Goal: Contribute content: Contribute content

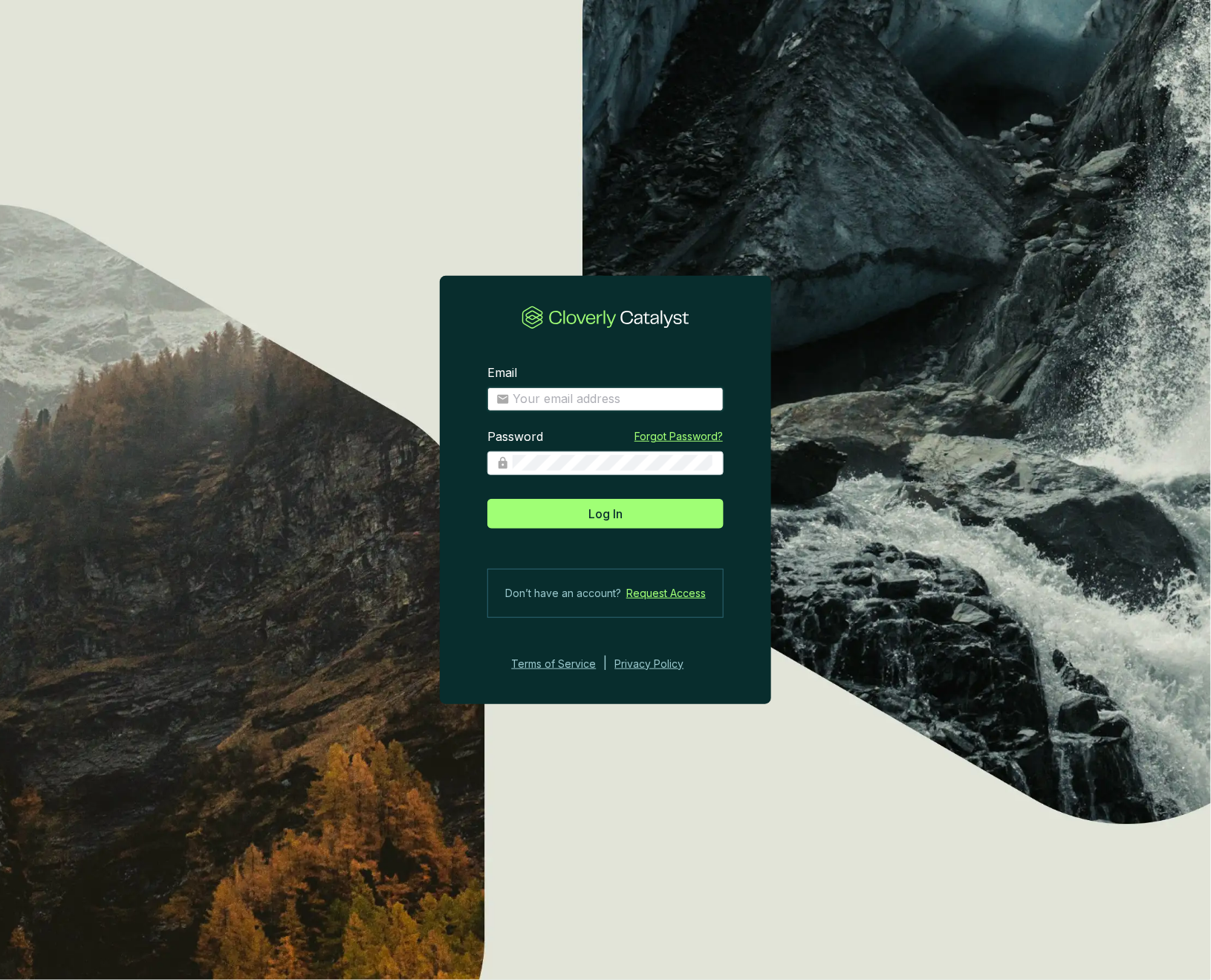
type input "josee@grogenics.eco"
click at [620, 512] on span "Log In" at bounding box center [606, 513] width 34 height 18
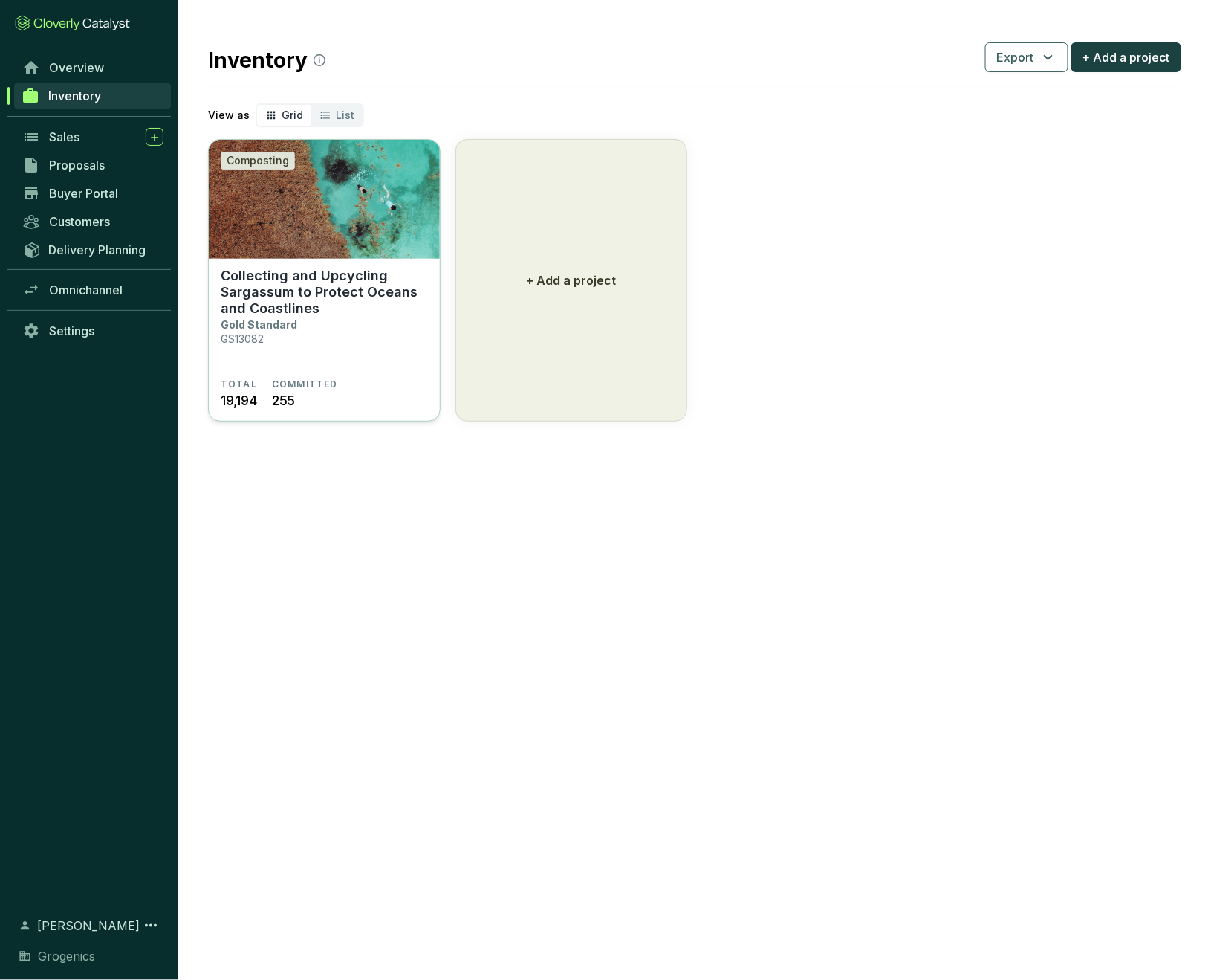
click at [340, 277] on p "Collecting and Upcycling Sargassum to Protect Oceans and Coastlines" at bounding box center [324, 292] width 208 height 49
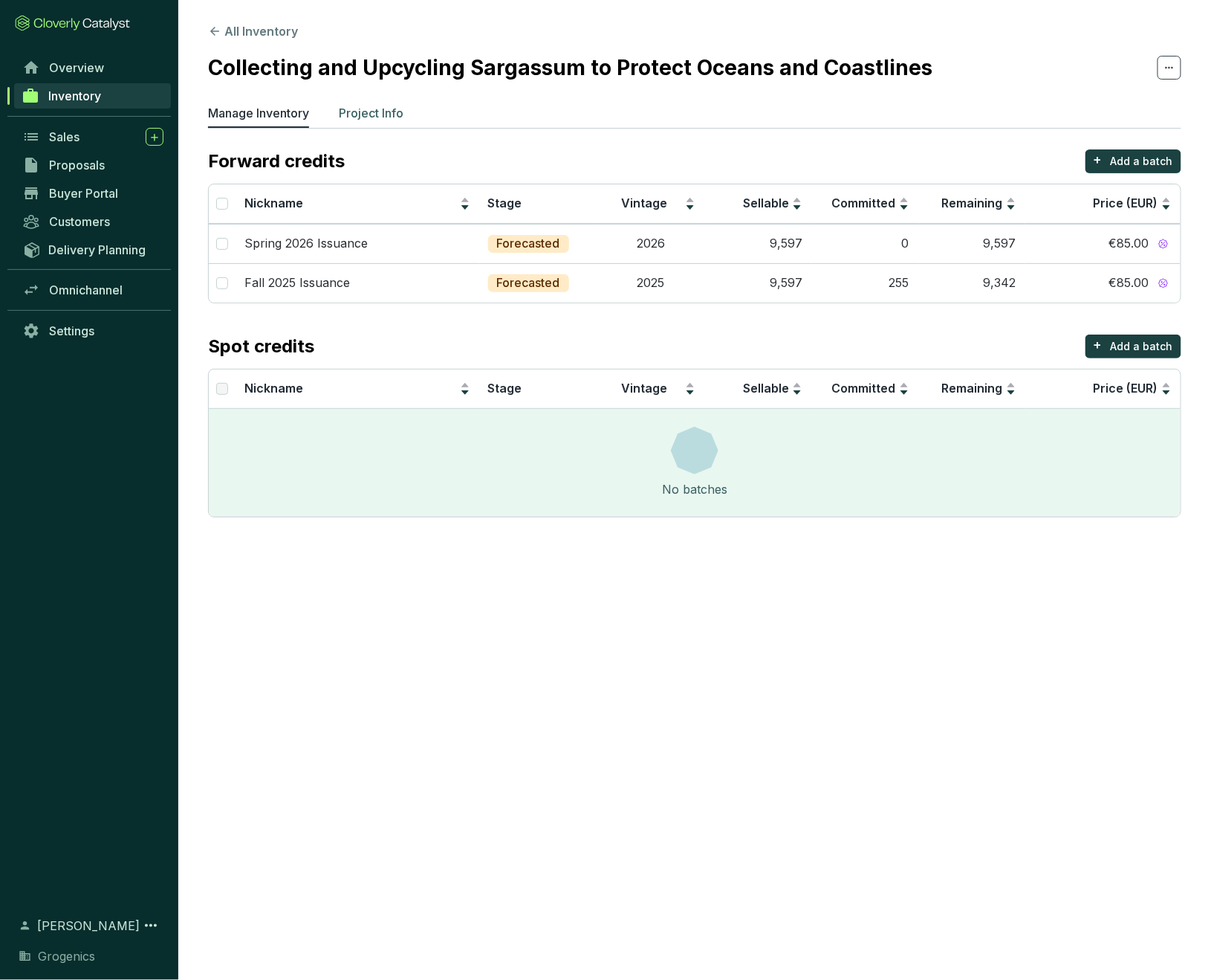
click at [389, 109] on p "Project Info" at bounding box center [371, 113] width 65 height 18
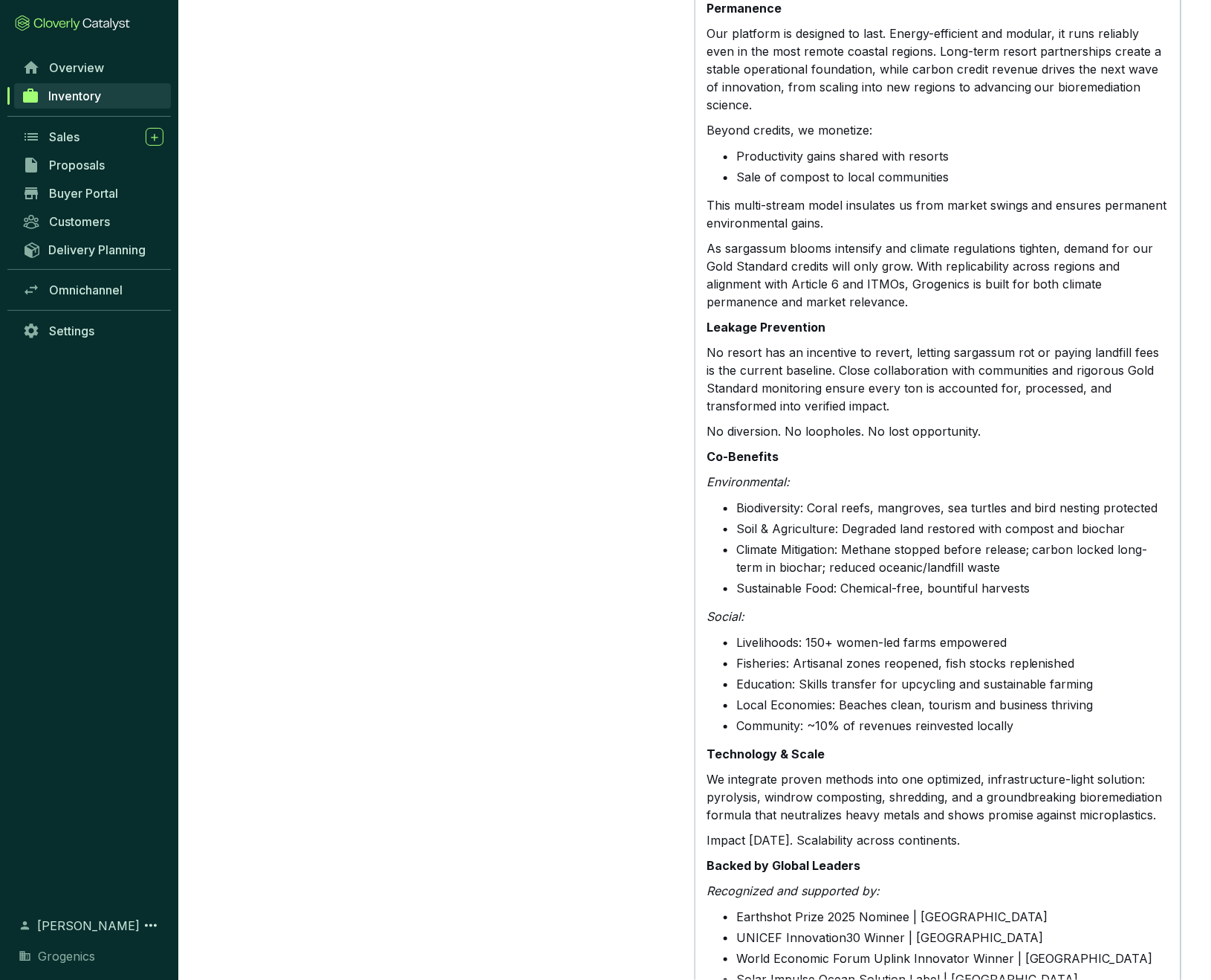
scroll to position [1671, 0]
click at [781, 540] on li "Climate Mitigation: Methane stopped before release; carbon locked long-term in …" at bounding box center [953, 558] width 432 height 35
click at [709, 449] on strong "Co-Benefits" at bounding box center [743, 457] width 72 height 15
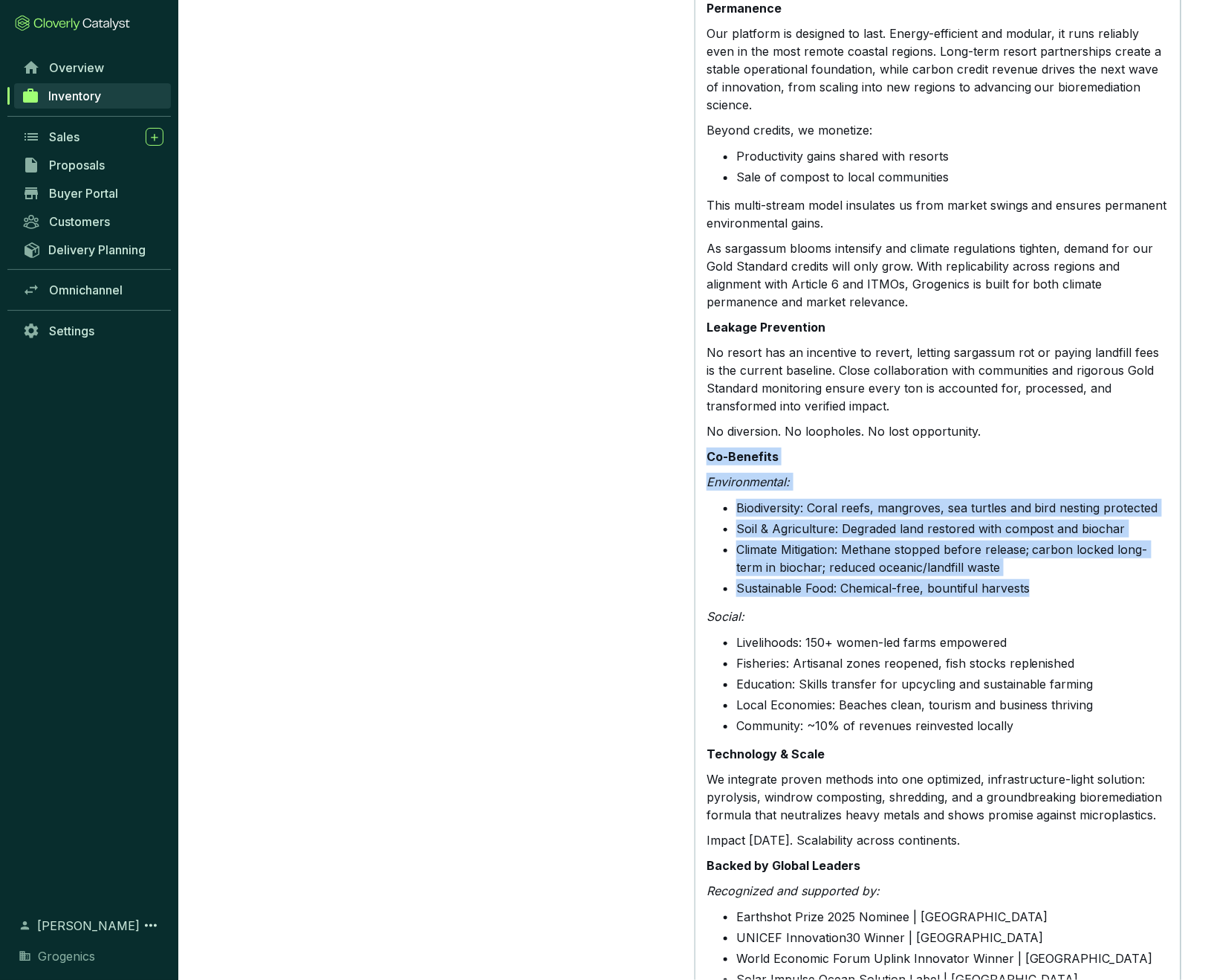
drag, startPoint x: 709, startPoint y: 397, endPoint x: 1051, endPoint y: 523, distance: 364.5
click at [1051, 523] on div "Grogenics is a climate tech company that turns one of the planet’s fastest-grow…" at bounding box center [938, 185] width 463 height 2138
copy div "Co-Benefits Environmental: Biodiversity: Coral reefs, mangroves, sea turtles an…"
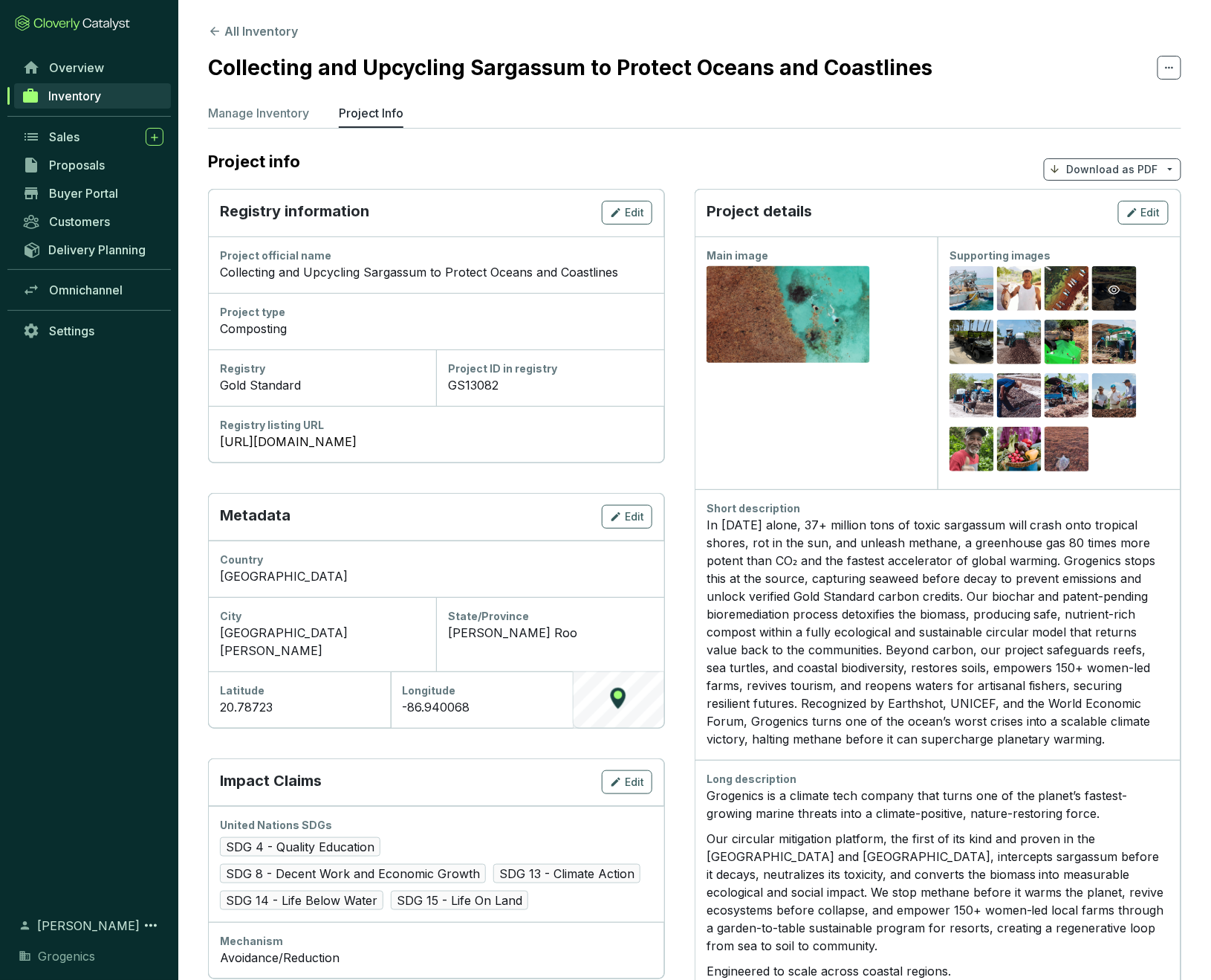
scroll to position [0, 0]
click at [1146, 214] on span "Edit" at bounding box center [1150, 213] width 19 height 15
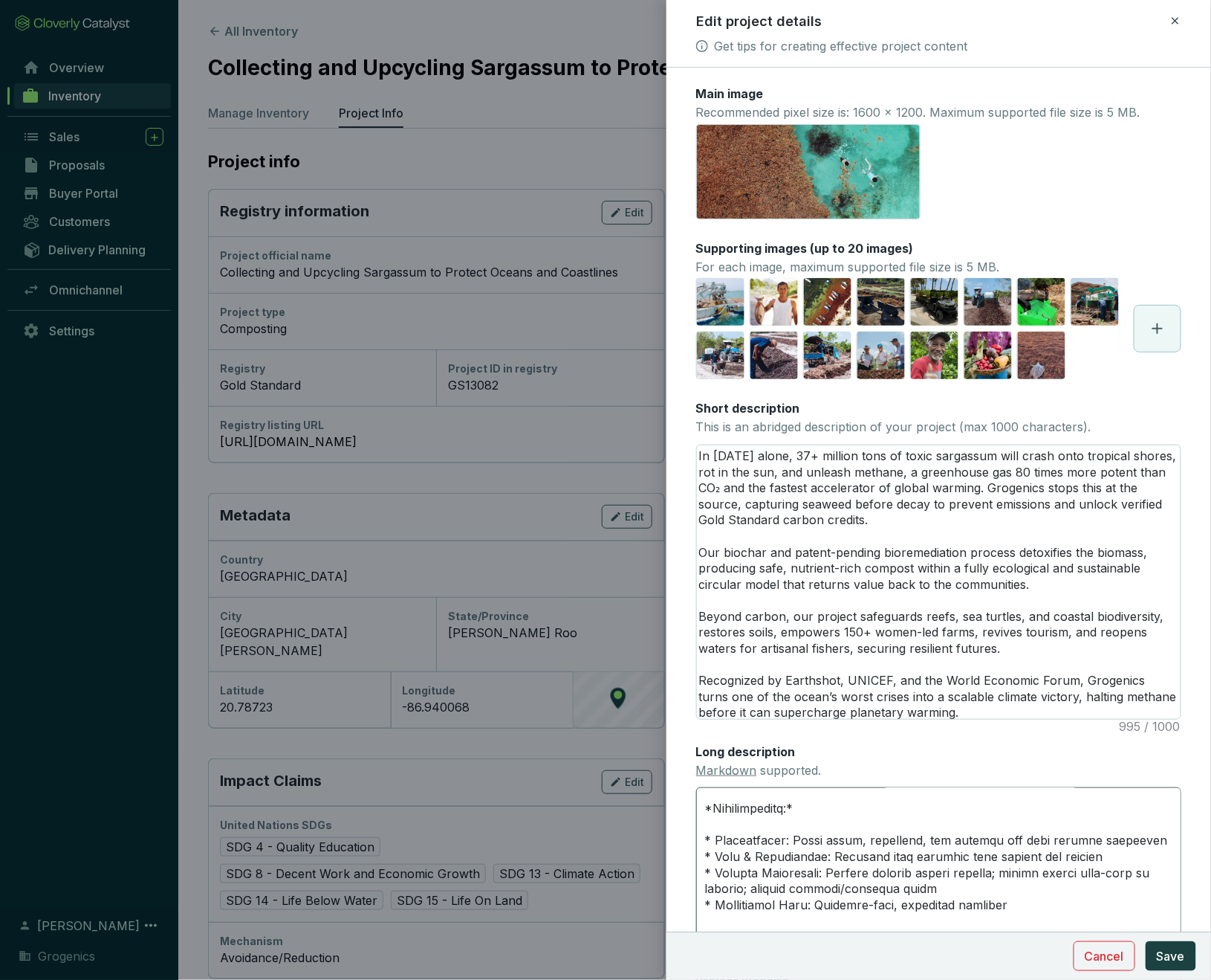
scroll to position [1375, 0]
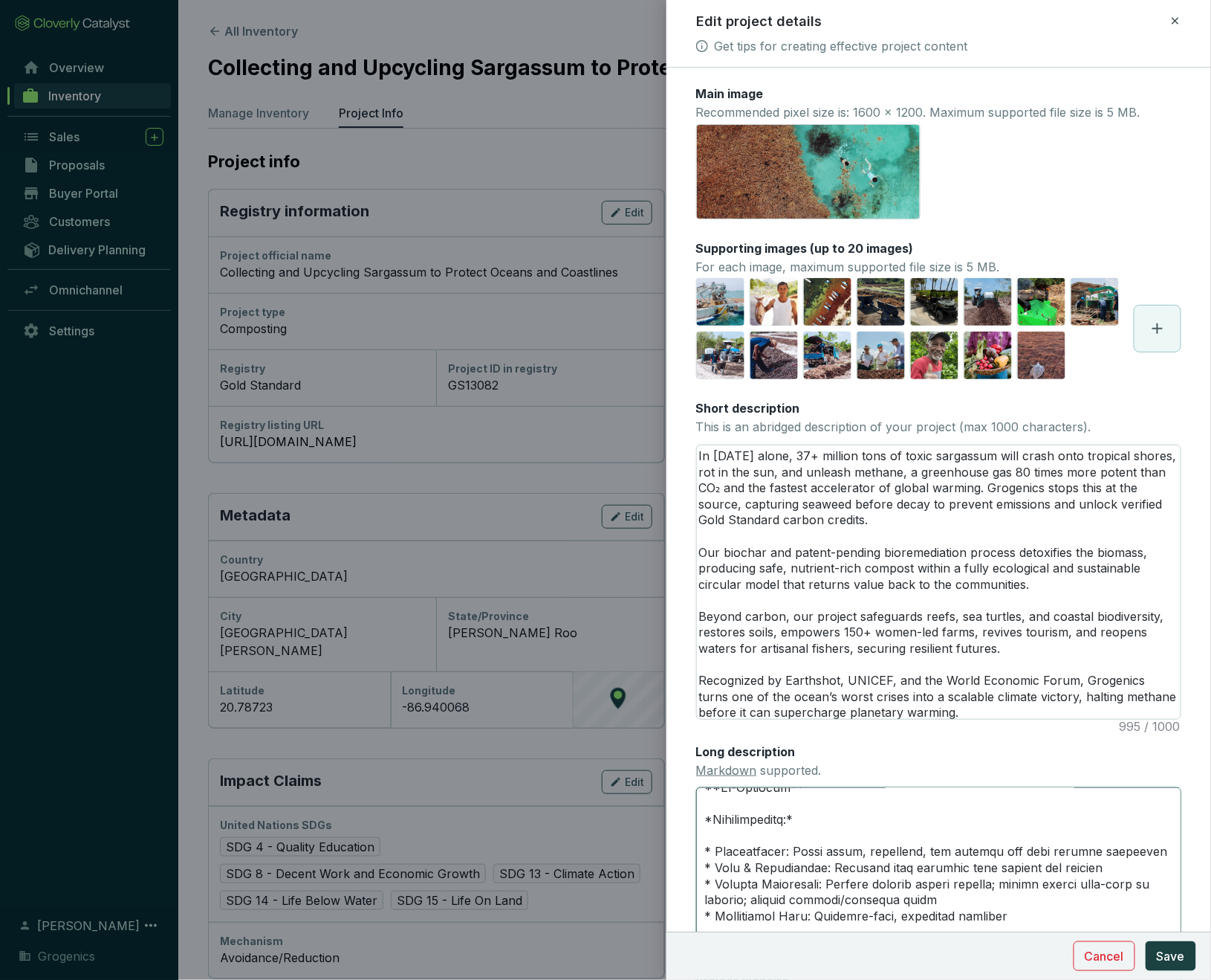
click at [1013, 871] on textarea "Long description Markdown supported." at bounding box center [939, 868] width 486 height 162
type textarea "Loremipsu do s ametcon adip elitsed doei tempo inc ut lab etdolo’m aliquae-admi…"
paste textarea "Clean Water: Drinking water protected from toxins and clogged infrastructure"
type textarea "Loremipsu do s ametcon adip elitsed doei tempo inc ut lab etdolo’m aliquae-admi…"
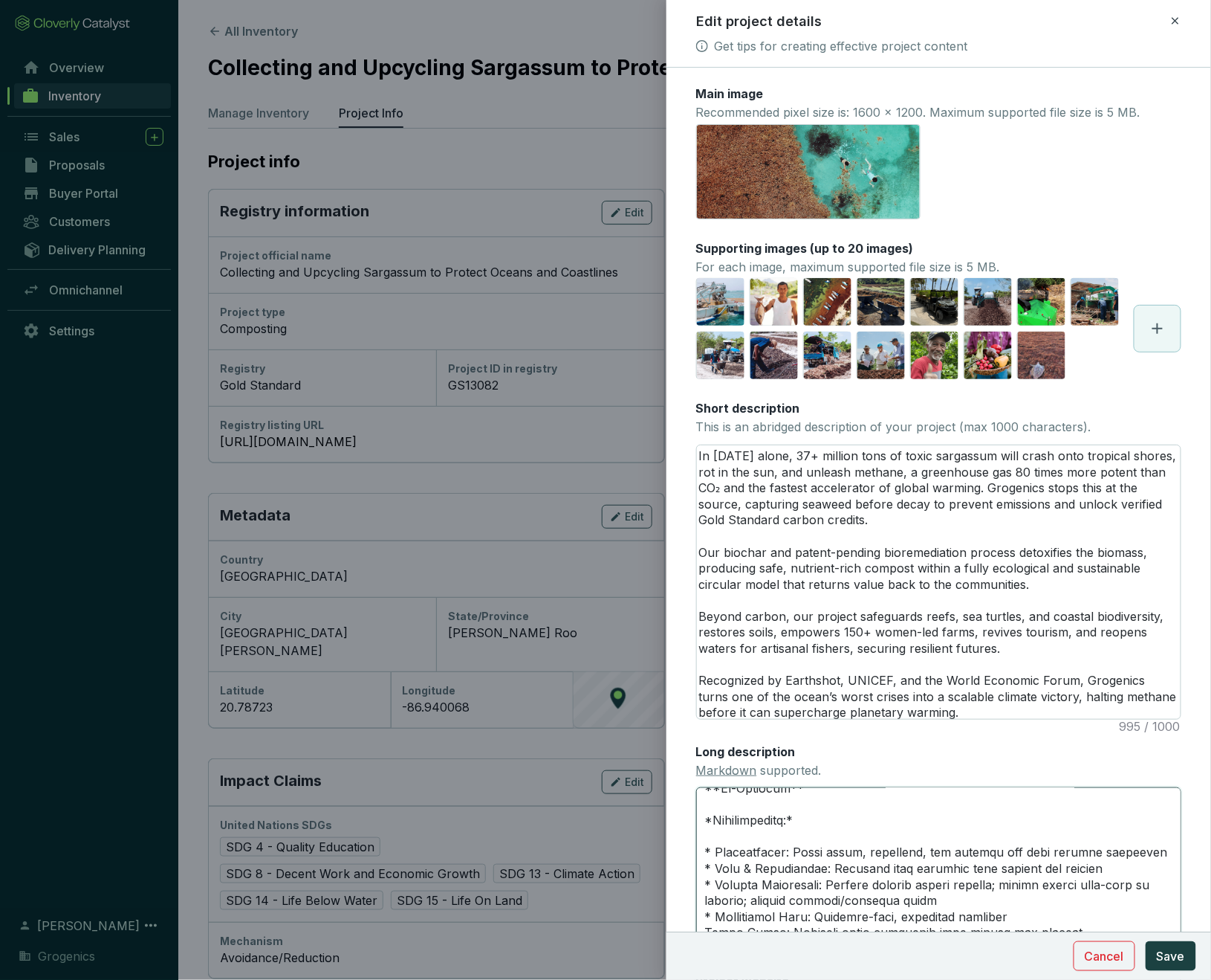
scroll to position [1374, 0]
drag, startPoint x: 717, startPoint y: 872, endPoint x: 692, endPoint y: 872, distance: 25.0
click at [692, 872] on form "Main image Recommended pixel size is: 1600 x 1200. Maximum supported file size …" at bounding box center [939, 597] width 546 height 1023
click at [706, 890] on textarea "Long description Markdown supported." at bounding box center [939, 868] width 486 height 162
paste textarea "*"
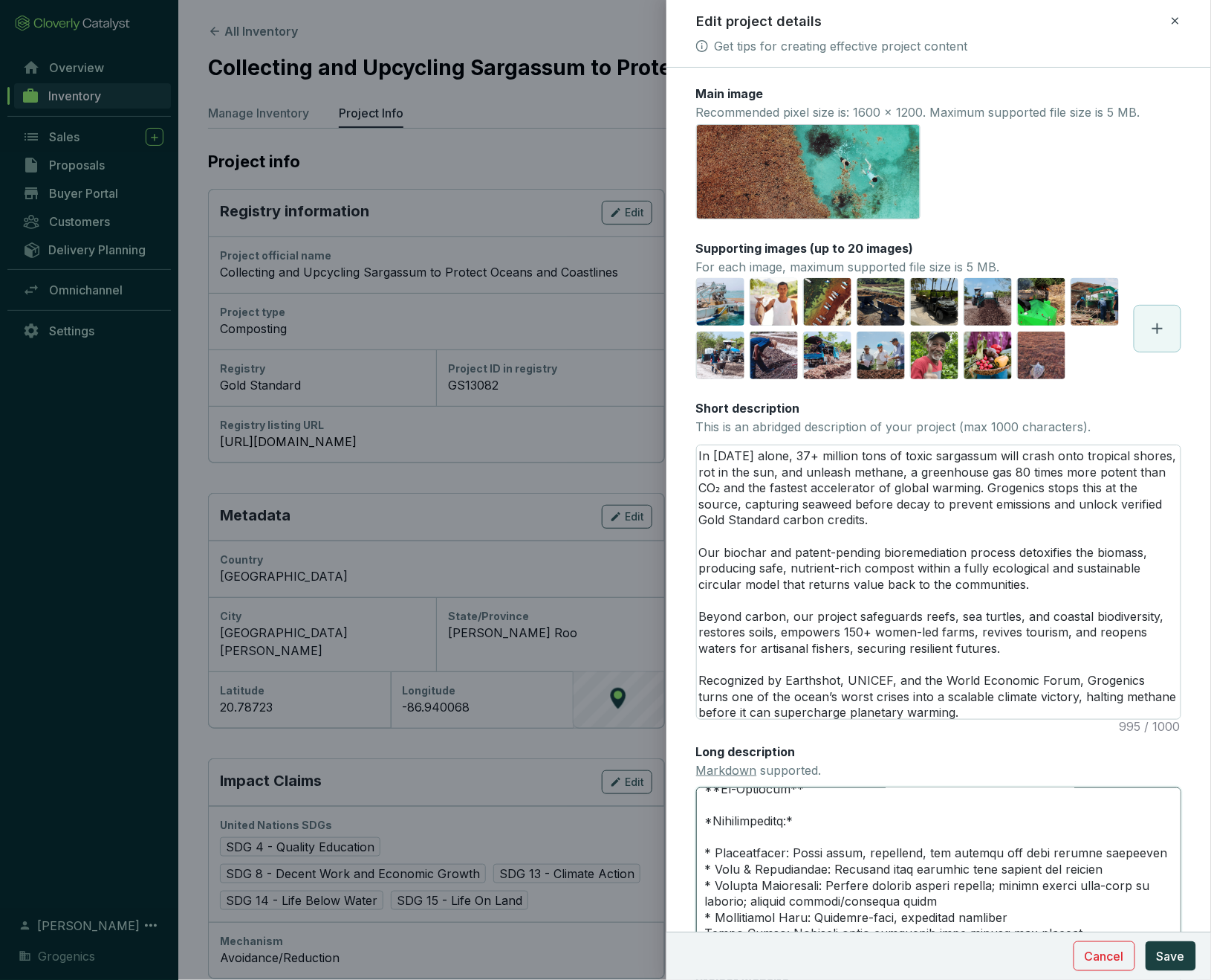
type textarea "Loremipsu do s ametcon adip elitsed doei tempo inc ut lab etdolo’m aliquae-admi…"
click at [1172, 958] on span "Save" at bounding box center [1171, 956] width 29 height 18
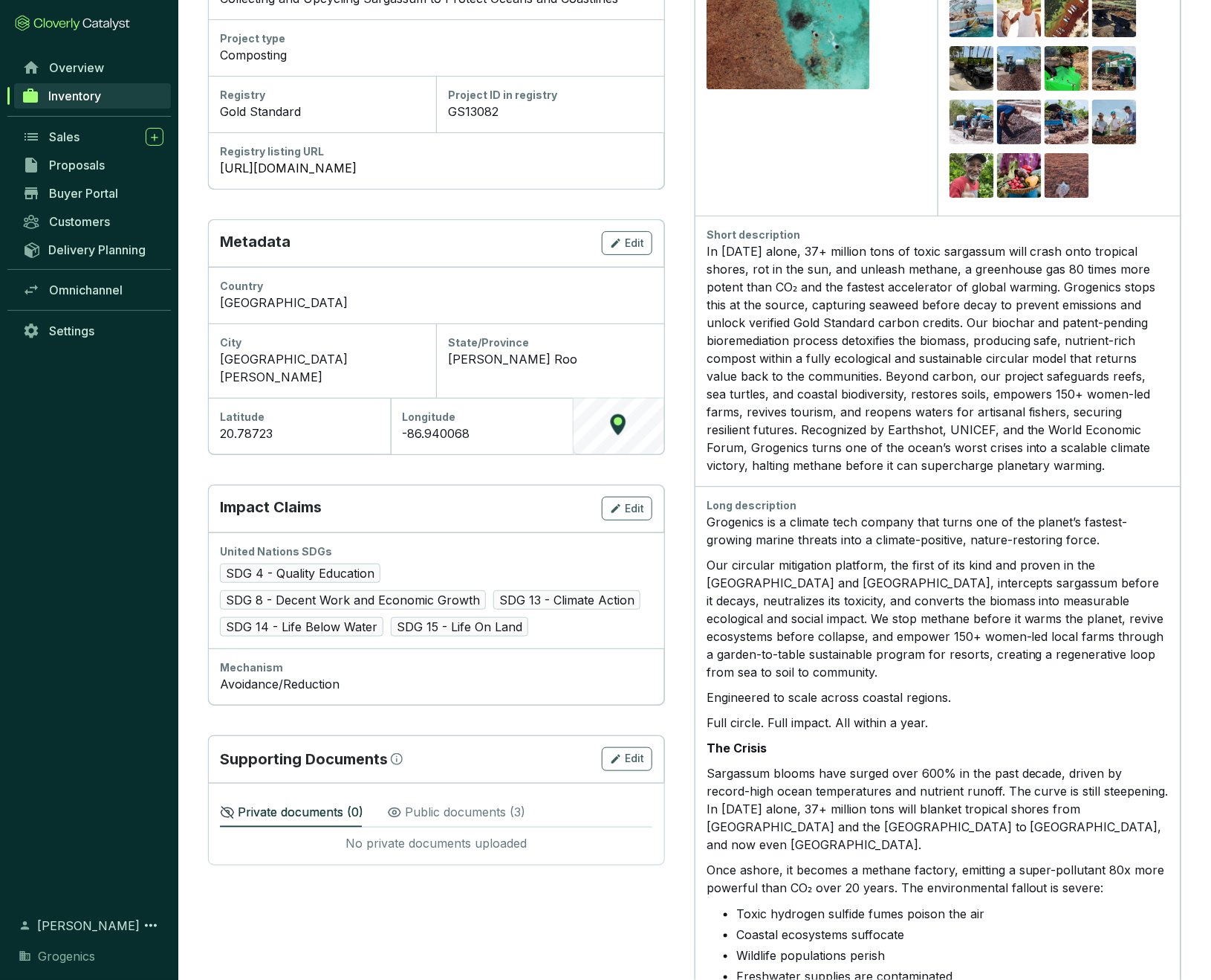
scroll to position [291, 0]
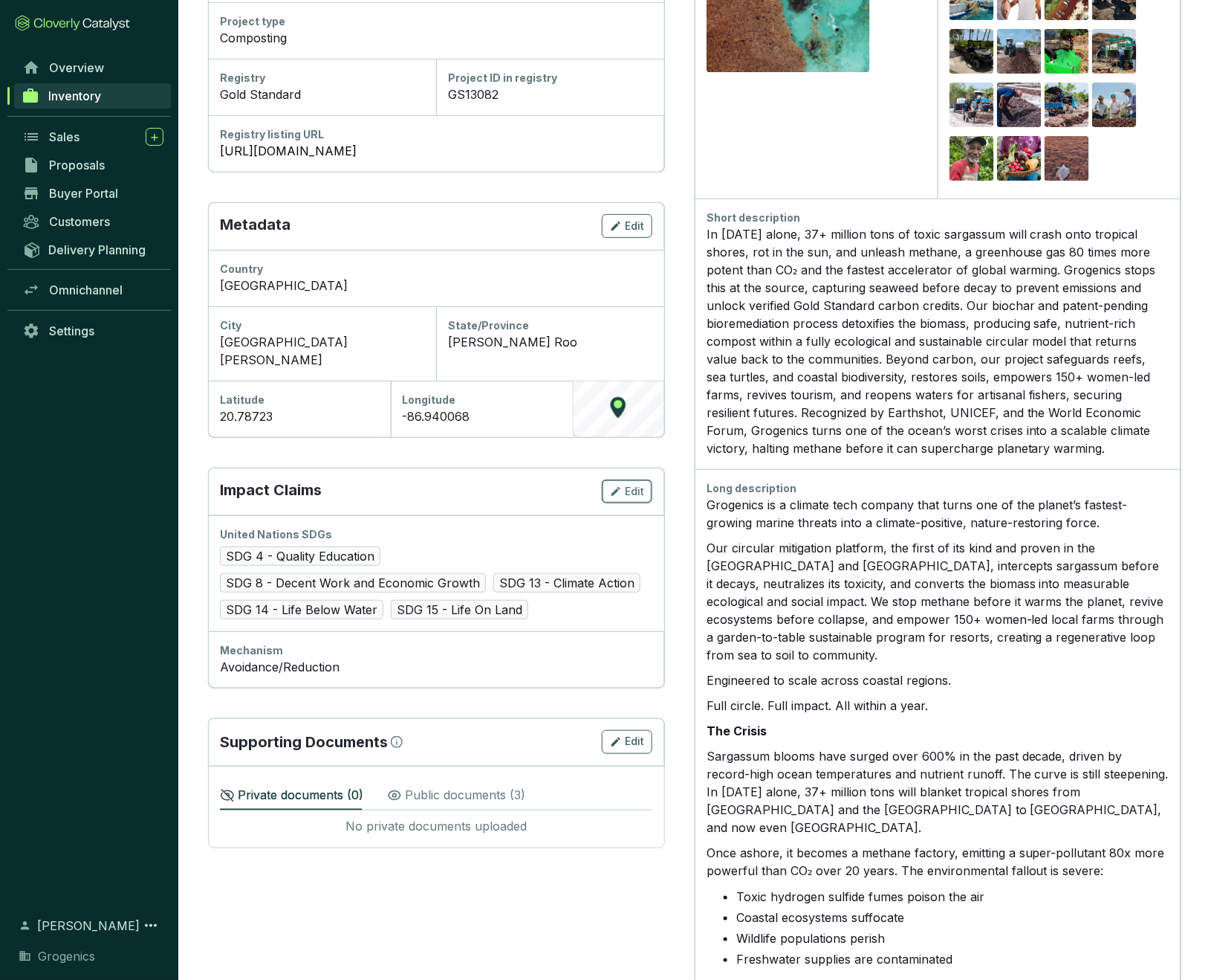
click at [633, 484] on span "Edit" at bounding box center [634, 491] width 19 height 15
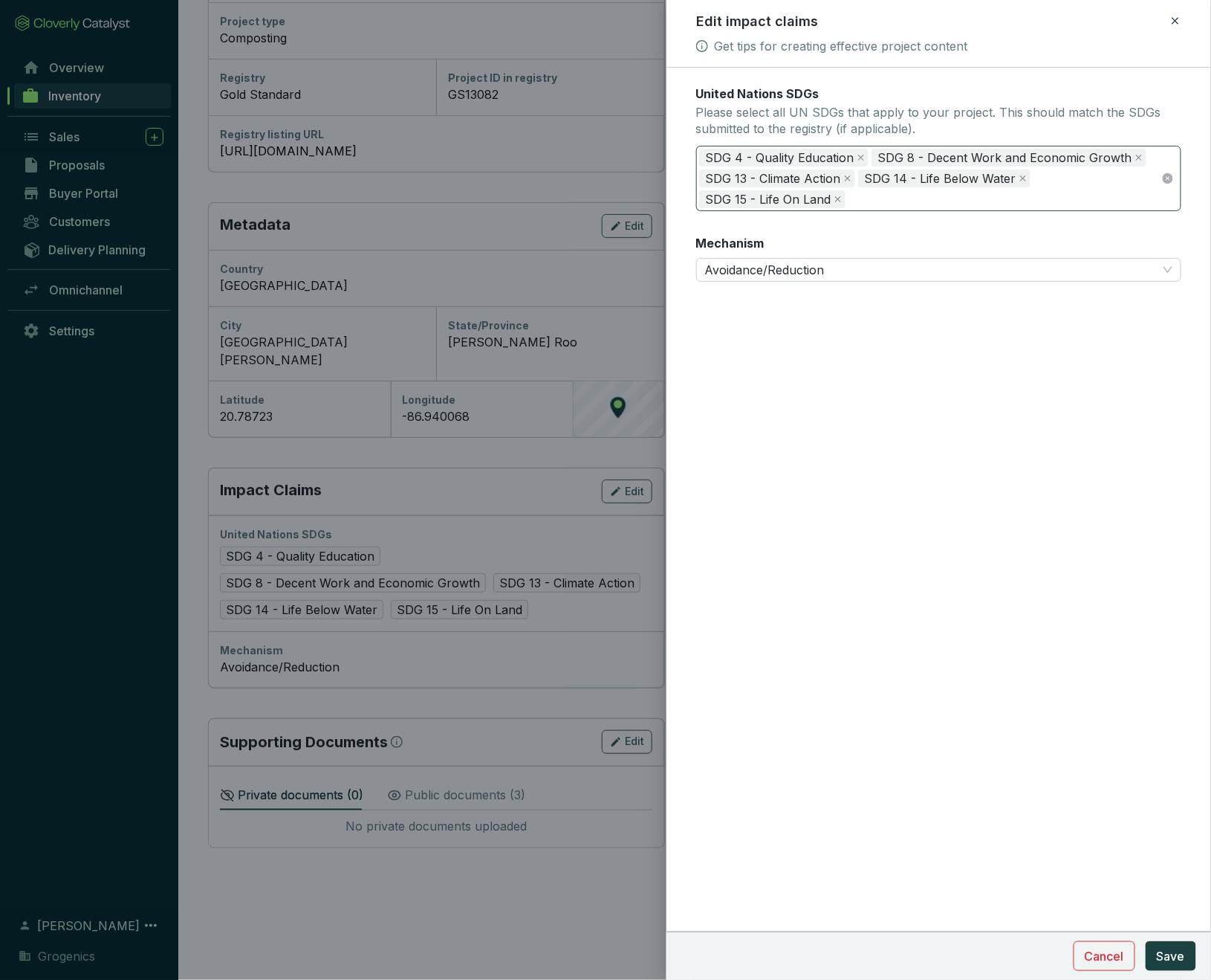
click at [889, 197] on div "SDG 4 - Quality Education SDG 8 - Decent Work and Economic Growth SDG 13 - Clim…" at bounding box center [931, 178] width 463 height 62
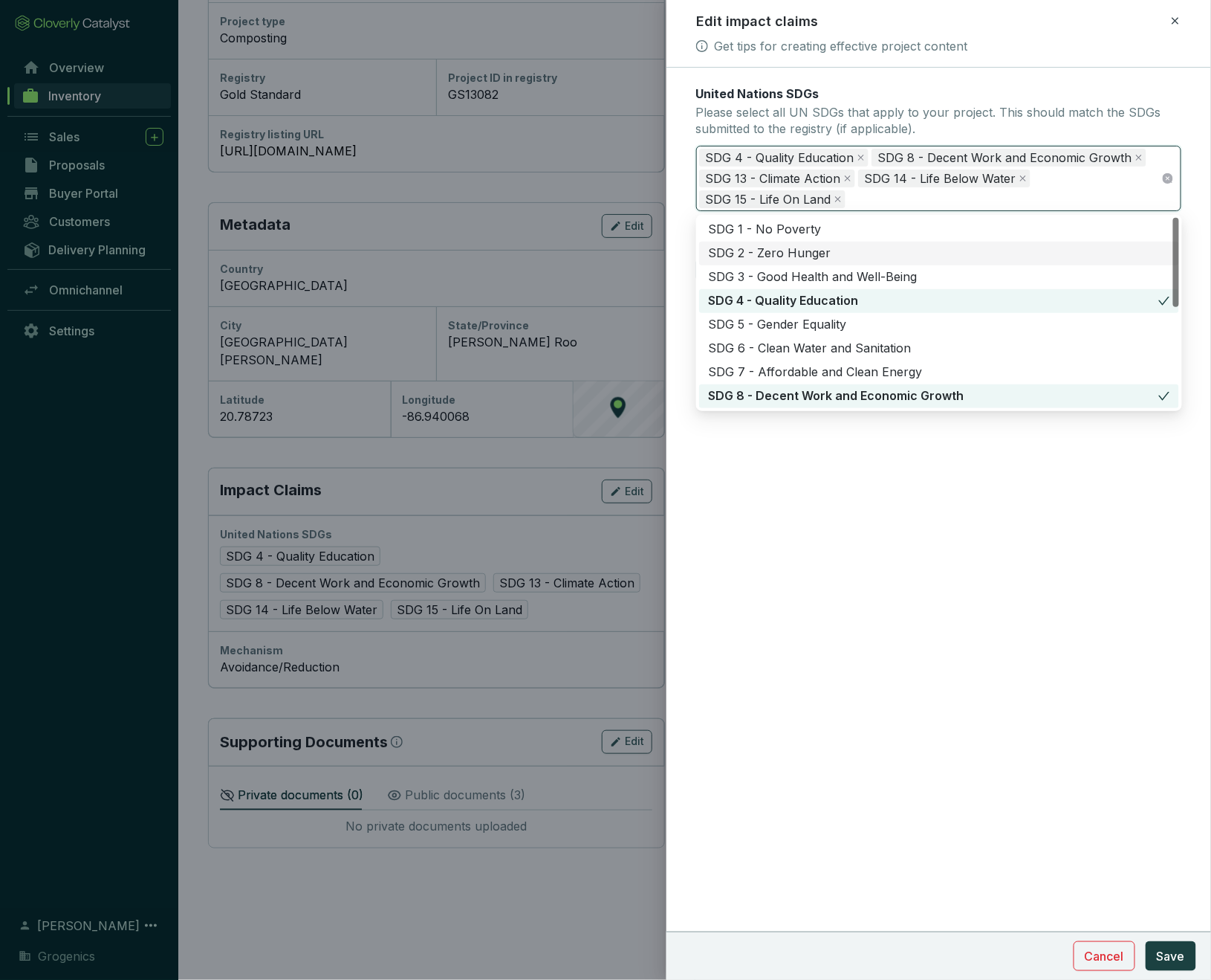
click at [793, 253] on div "SDG 2 - Zero Hunger" at bounding box center [939, 253] width 463 height 16
click at [801, 346] on div "SDG 6 - Clean Water and Sanitation" at bounding box center [939, 348] width 463 height 16
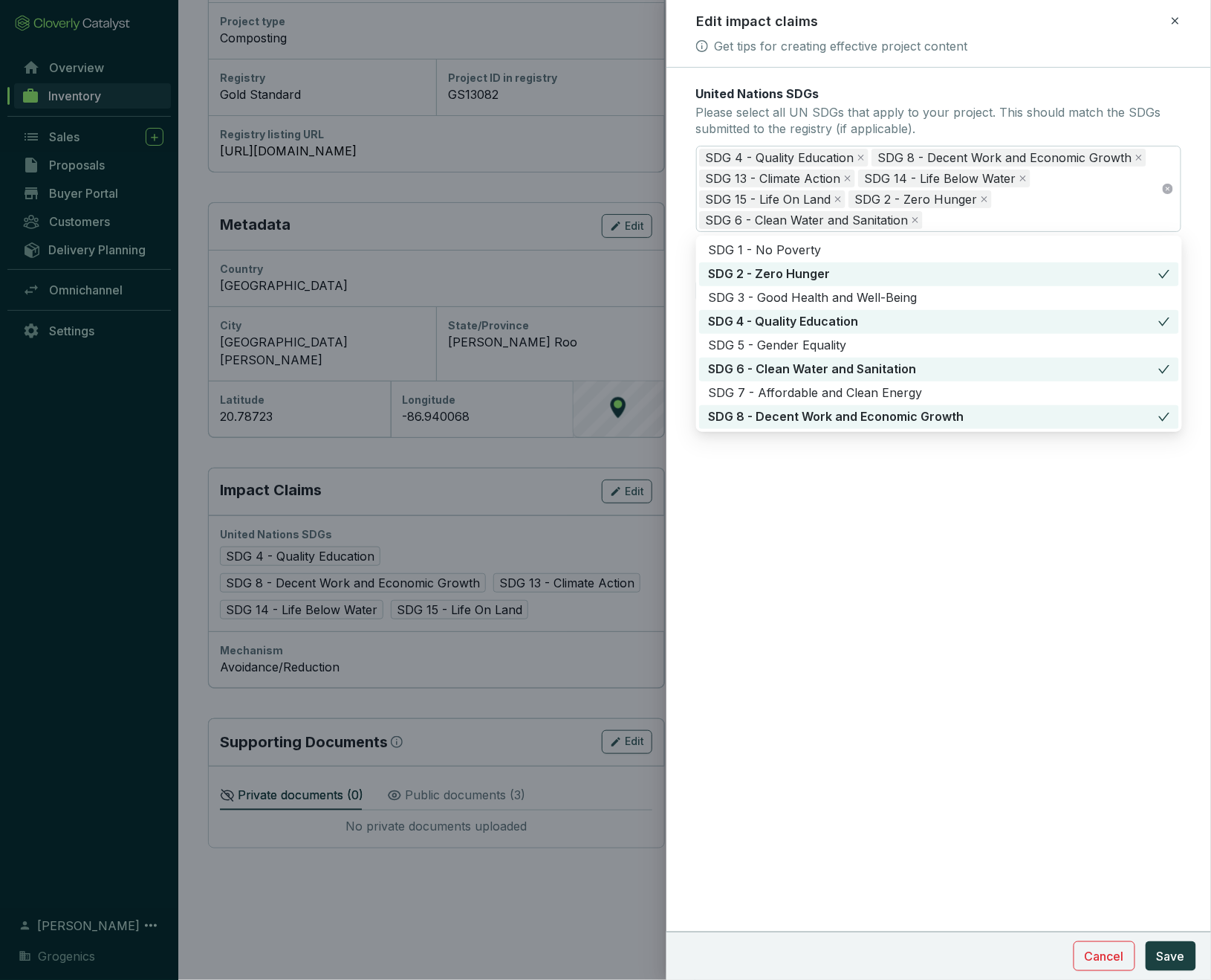
click at [947, 565] on div "United Nations SDGs Please select all UN SDGs that apply to your project. This …" at bounding box center [939, 523] width 546 height 912
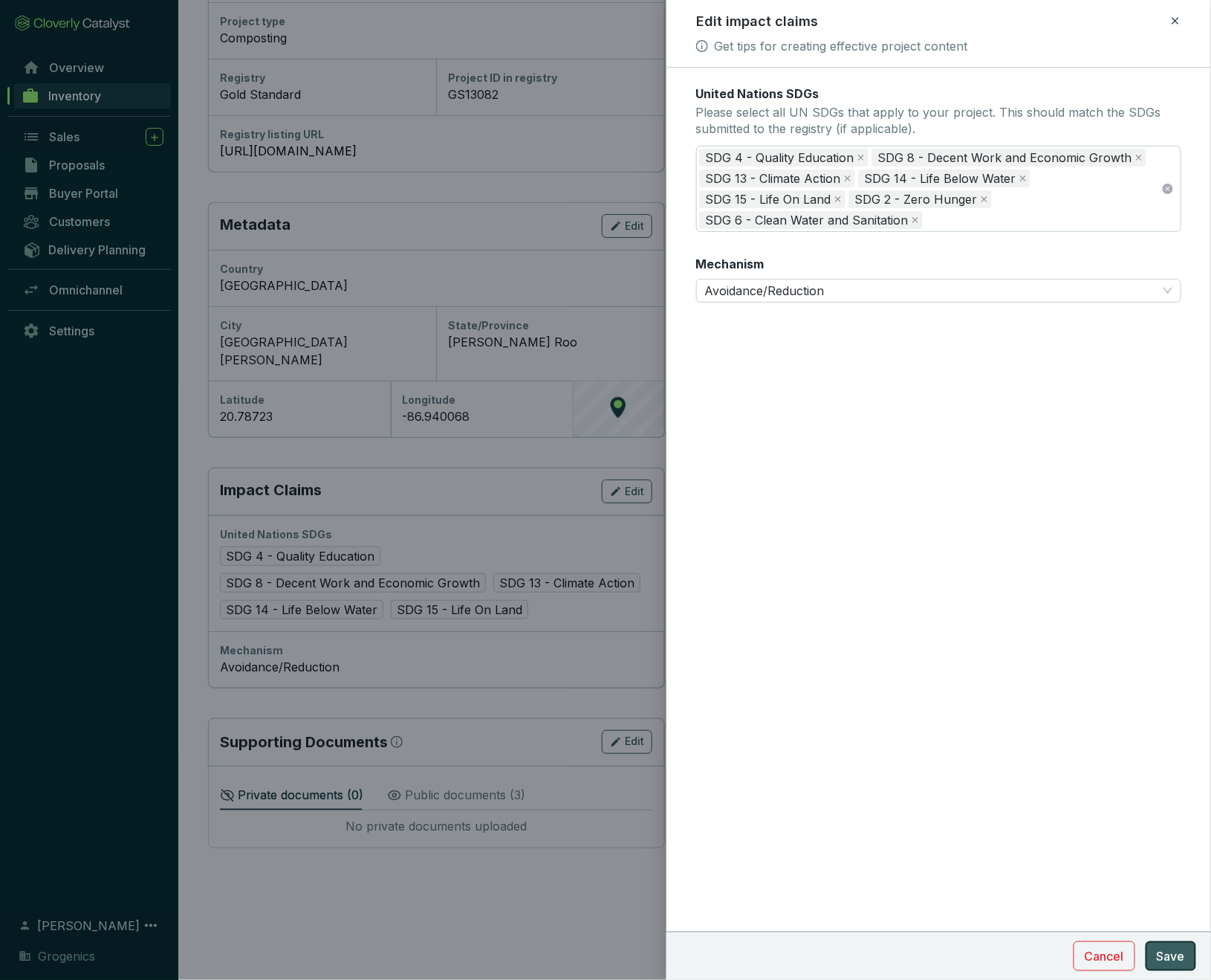
click at [1175, 958] on span "Save" at bounding box center [1171, 956] width 29 height 18
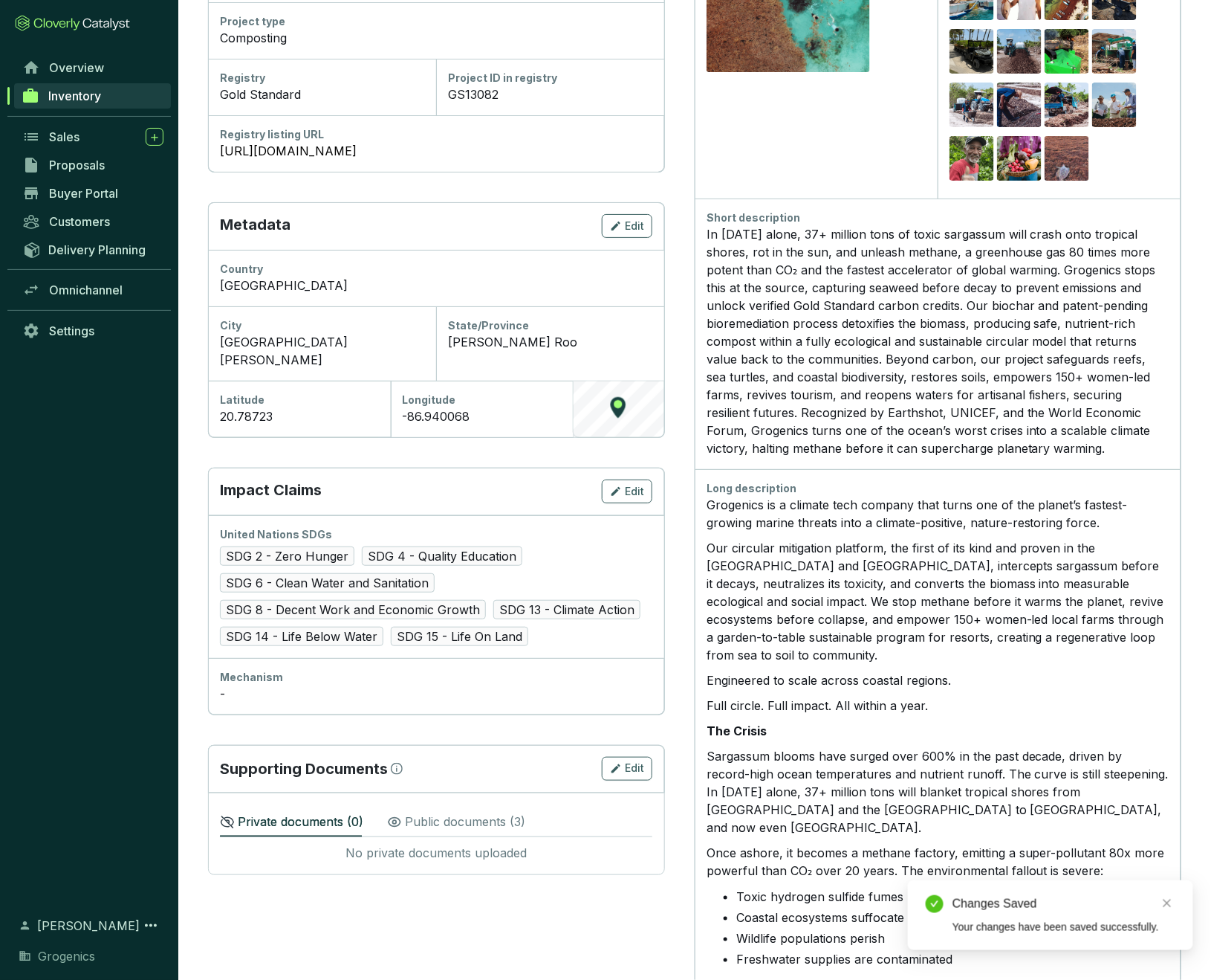
click at [261, 670] on div "Mechanism" at bounding box center [436, 677] width 432 height 15
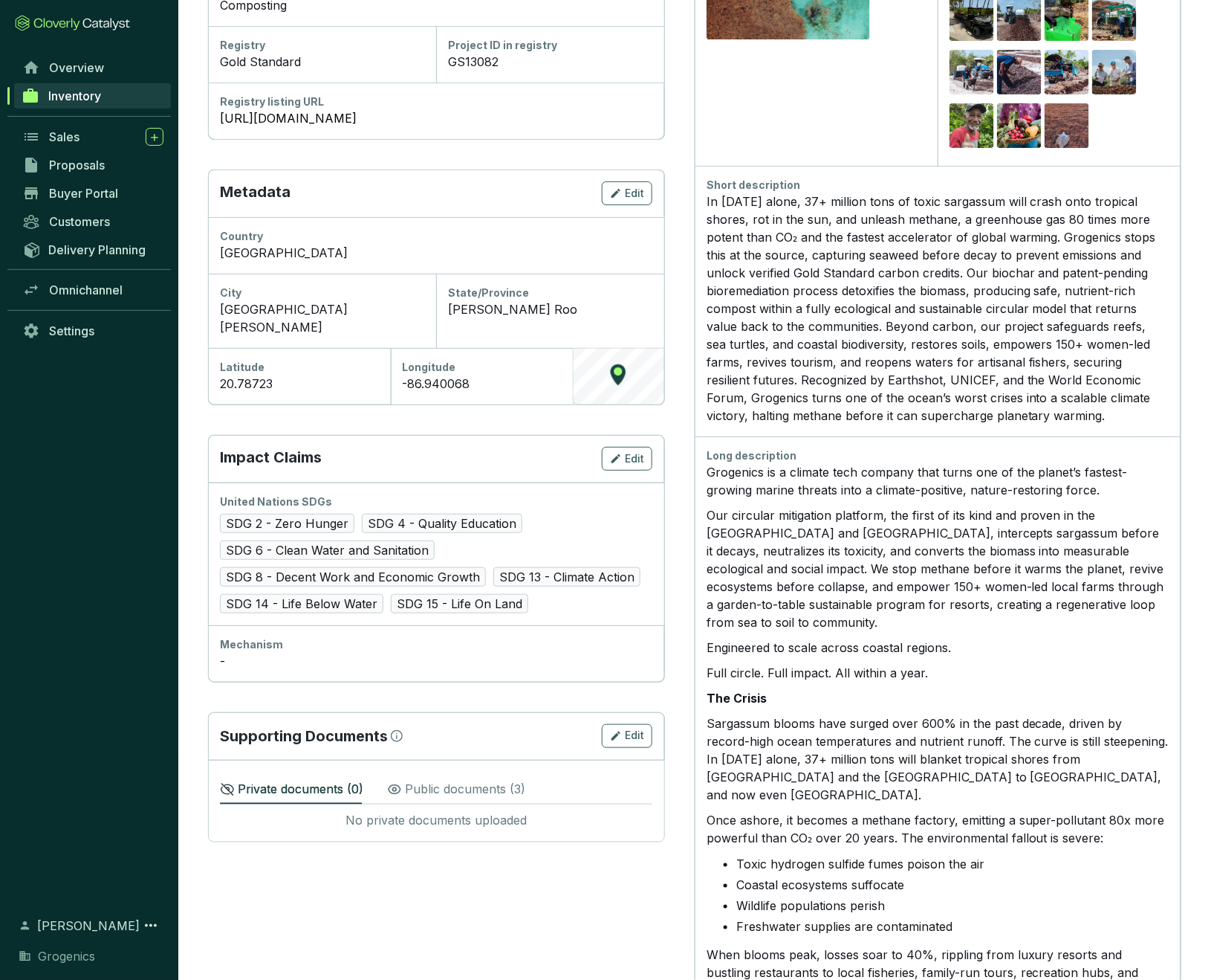
scroll to position [325, 0]
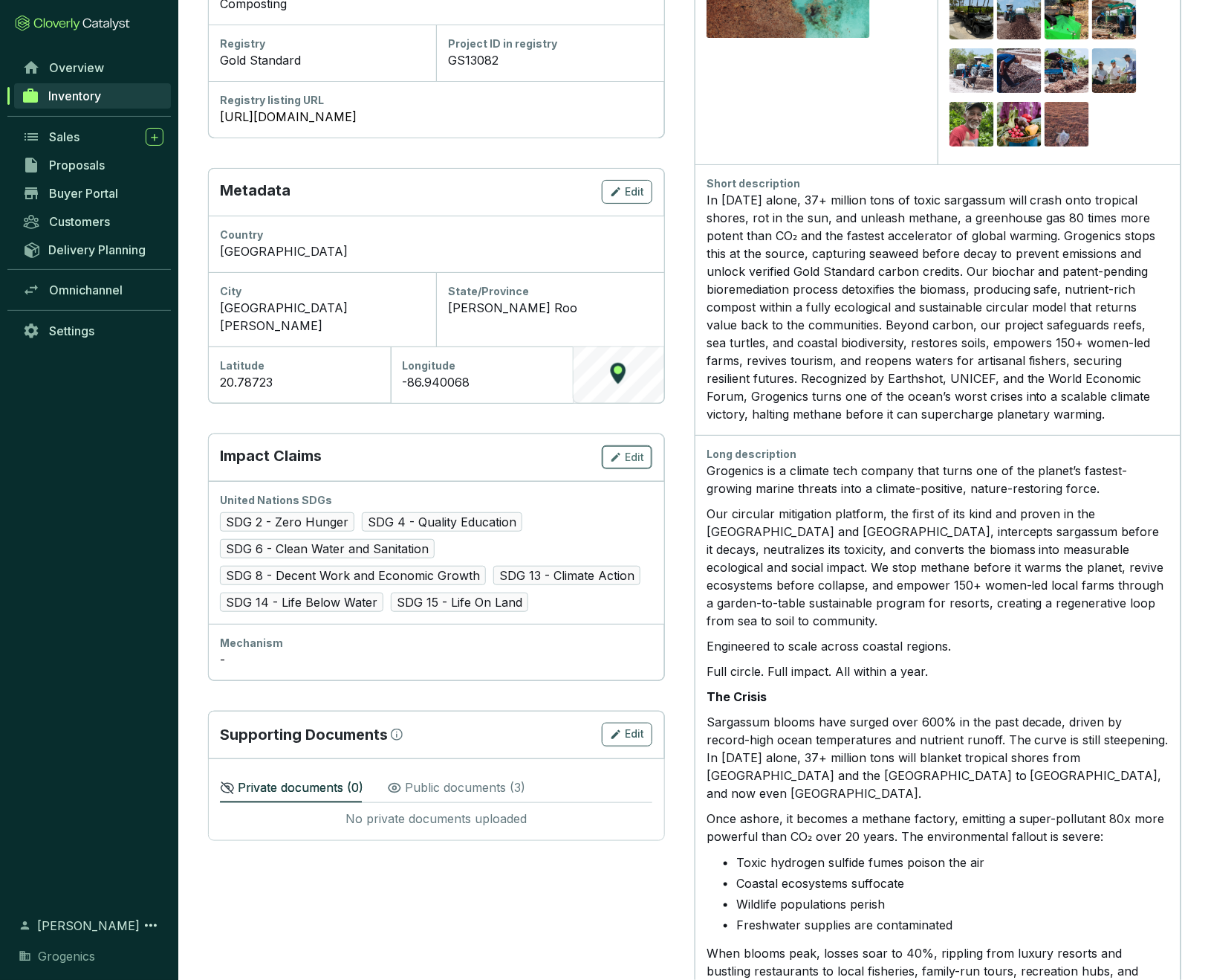
click at [635, 450] on span "Edit" at bounding box center [634, 458] width 19 height 15
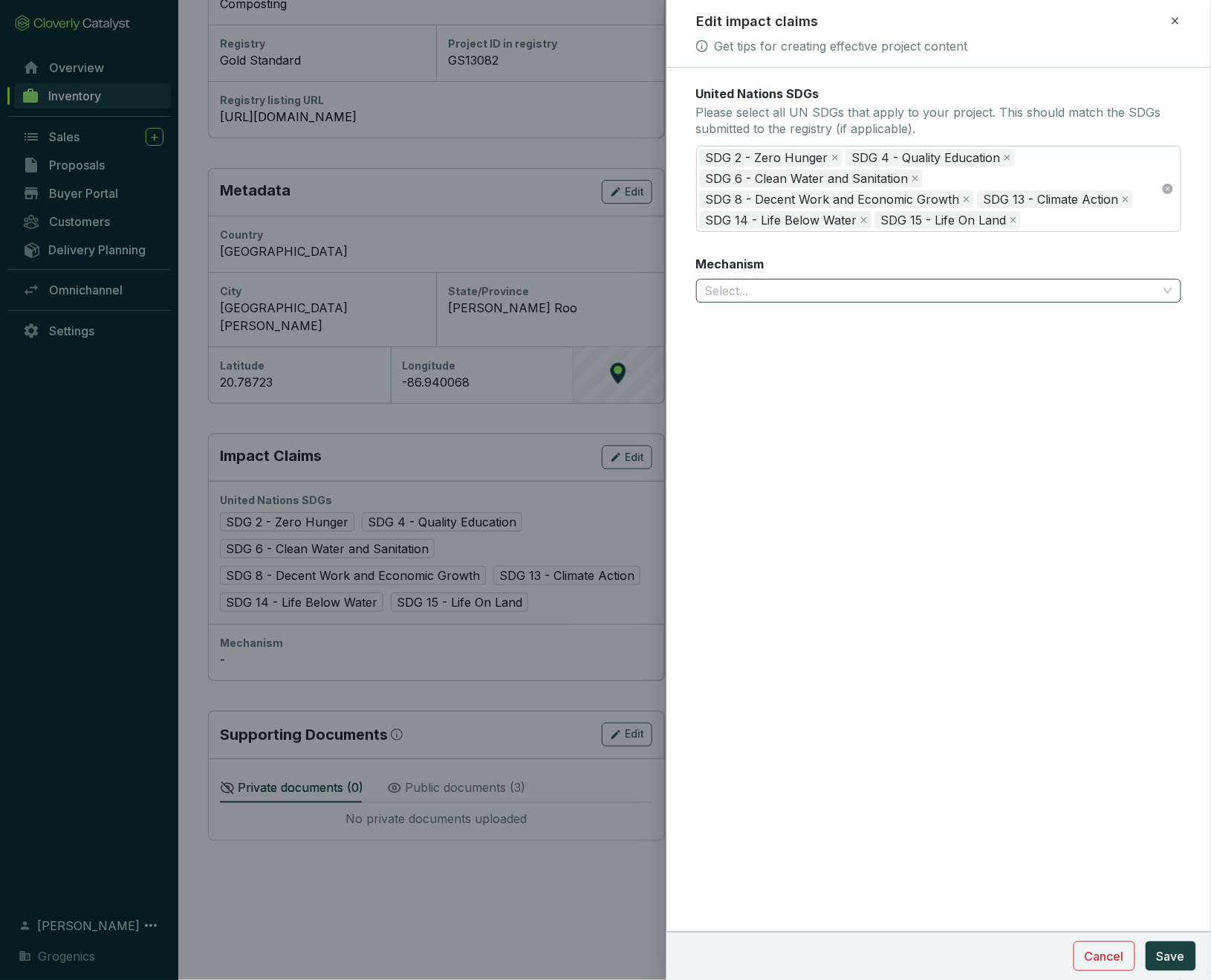
click at [801, 286] on input "Mechanism" at bounding box center [932, 290] width 453 height 23
click at [787, 344] on div "Avoidance/Reduction" at bounding box center [939, 343] width 463 height 16
click at [1172, 955] on span "Save" at bounding box center [1171, 956] width 29 height 18
